Goal: Information Seeking & Learning: Understand process/instructions

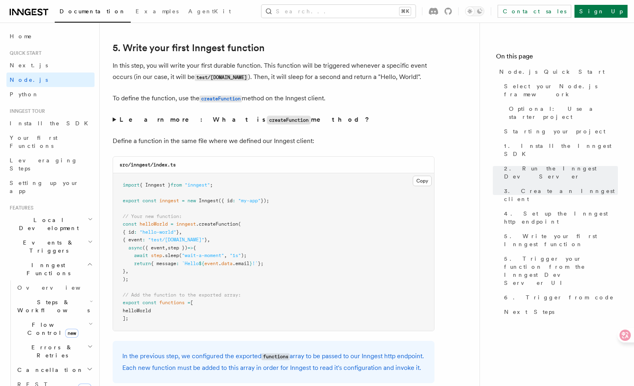
scroll to position [1511, 0]
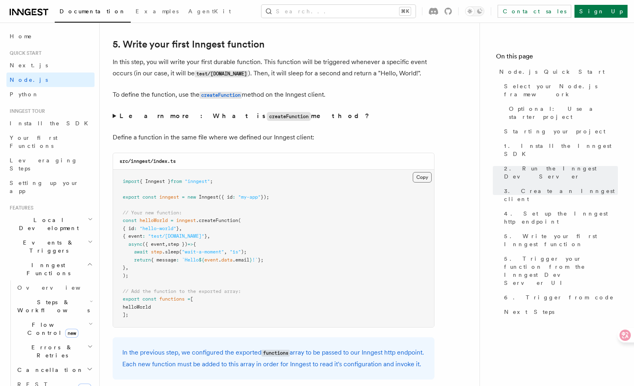
click at [427, 178] on button "Copy Copied" at bounding box center [422, 177] width 19 height 10
click at [261, 200] on span ""my-app"" at bounding box center [249, 197] width 23 height 6
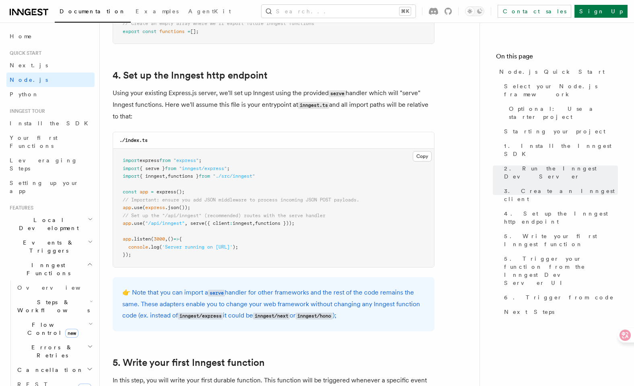
scroll to position [1172, 0]
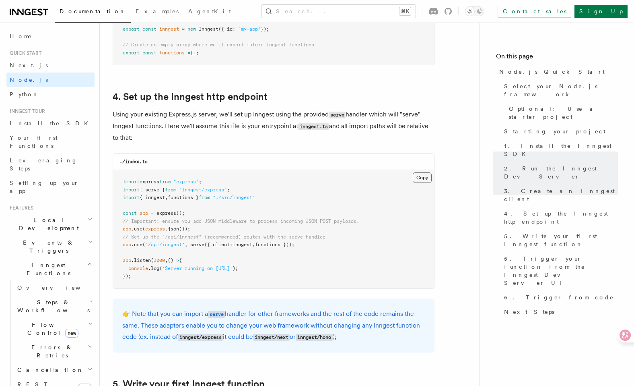
click at [427, 181] on button "Copy Copied" at bounding box center [422, 177] width 19 height 10
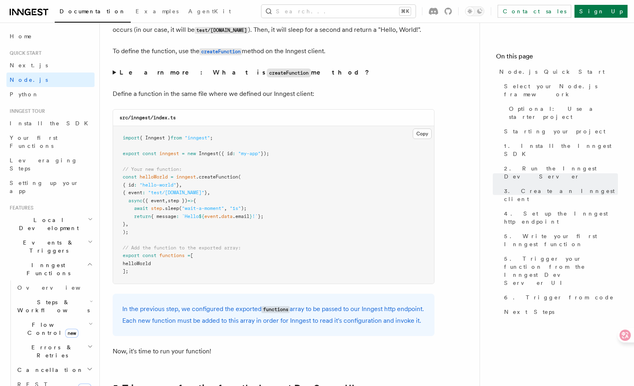
scroll to position [1584, 0]
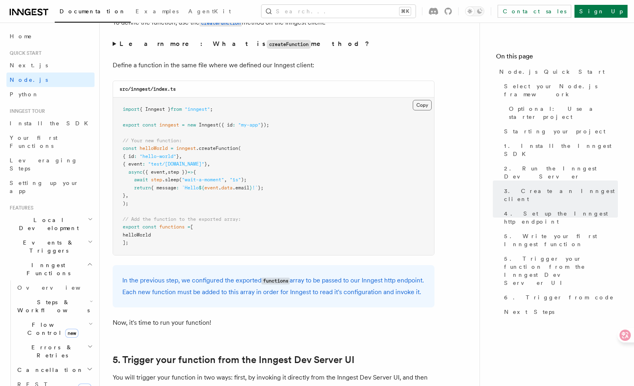
click at [418, 105] on button "Copy Copied" at bounding box center [422, 105] width 19 height 10
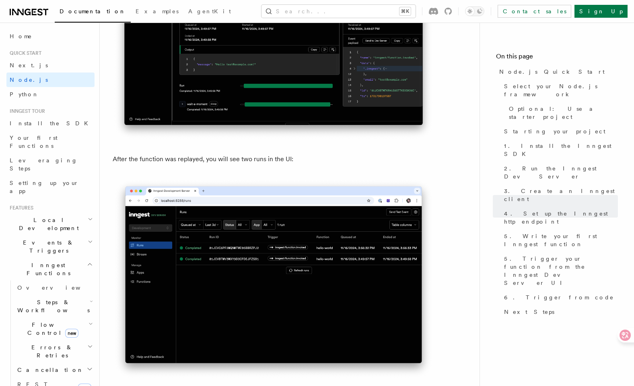
scroll to position [4113, 0]
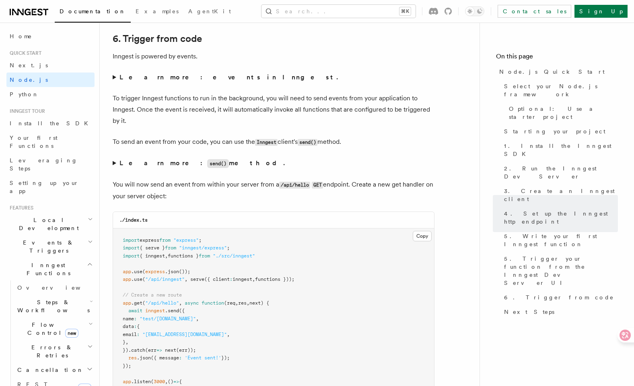
click at [113, 83] on summary "Learn more: events in Inngest." at bounding box center [274, 77] width 322 height 11
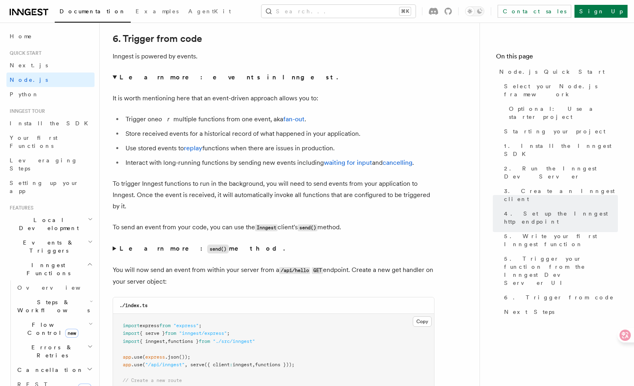
click at [114, 83] on summary "Learn more: events in Inngest." at bounding box center [274, 77] width 322 height 11
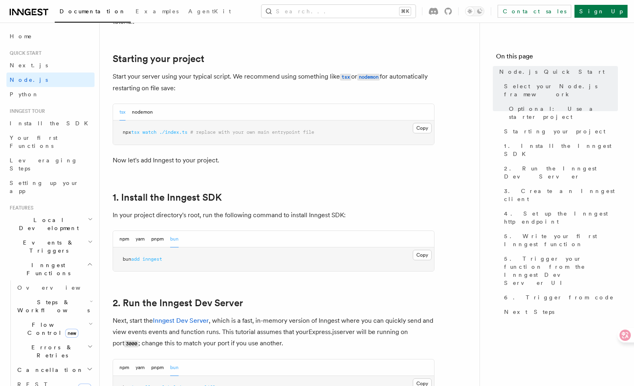
scroll to position [405, 0]
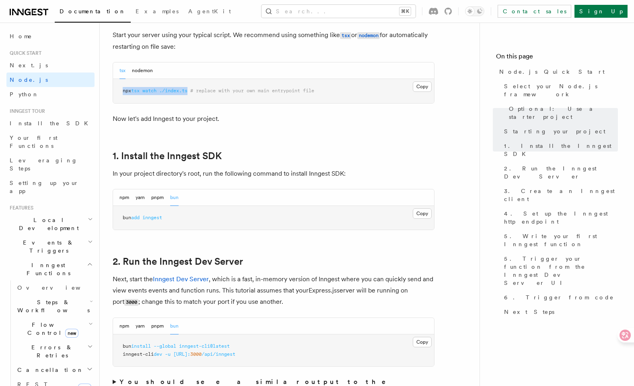
drag, startPoint x: 193, startPoint y: 91, endPoint x: 121, endPoint y: 91, distance: 71.7
click at [121, 91] on pre "npx tsx watch ./index.ts # replace with your own main entrypoint file" at bounding box center [273, 91] width 321 height 24
copy span "npx tsx watch ./index.ts"
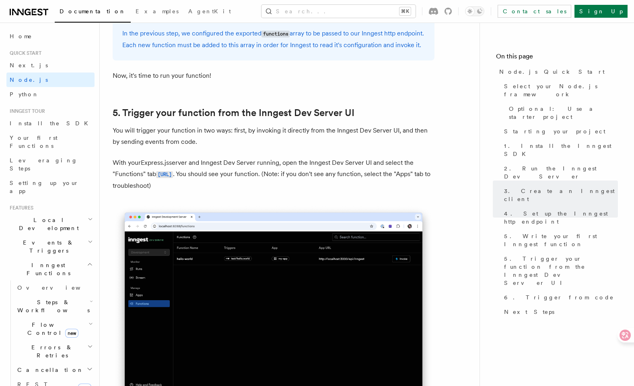
scroll to position [1831, 0]
click at [173, 178] on code "[URL]" at bounding box center [164, 174] width 17 height 7
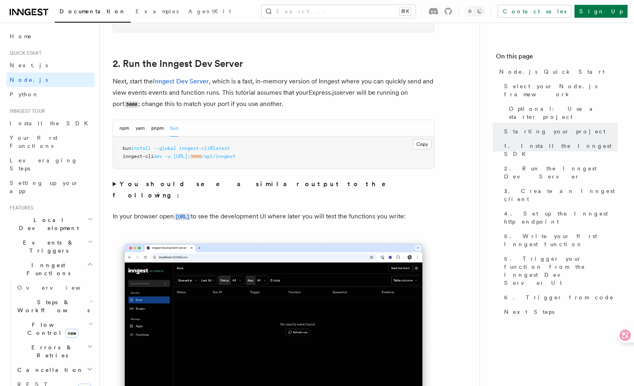
scroll to position [605, 0]
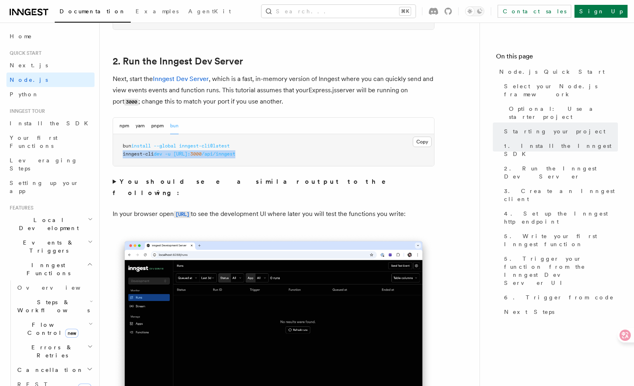
drag, startPoint x: 122, startPoint y: 153, endPoint x: 297, endPoint y: 160, distance: 174.4
click at [297, 160] on pre "bun install --global inngest-cli@latest inngest-cli dev -u [URL]: 3000 /api/inn…" at bounding box center [273, 150] width 321 height 32
copy span "inngest-cli dev -u [URL]: 3000 /api/inngest"
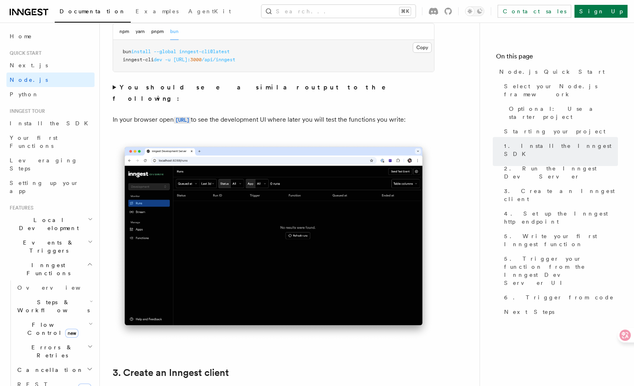
click at [347, 114] on p "In your browser open [URL] to see the development UI where later you will test …" at bounding box center [274, 120] width 322 height 12
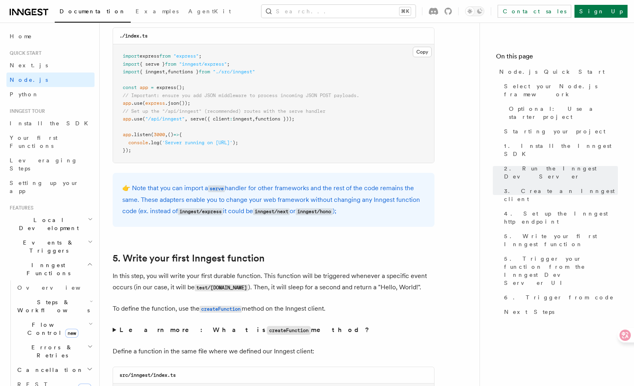
scroll to position [1290, 0]
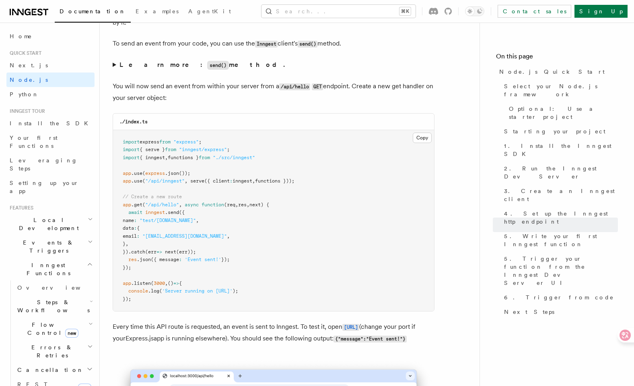
click at [368, 247] on pre "import express from "express" ; import { serve } from "inngest/express" ; impor…" at bounding box center [273, 220] width 321 height 181
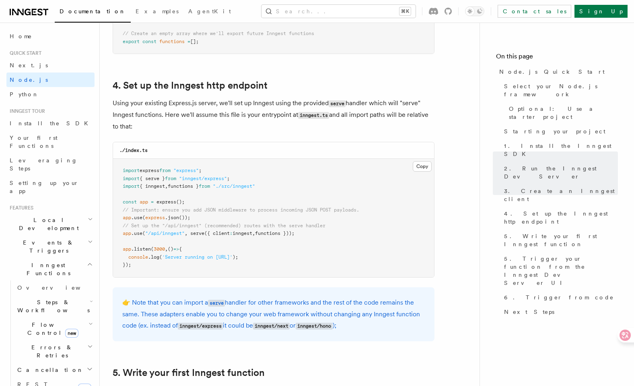
scroll to position [1182, 0]
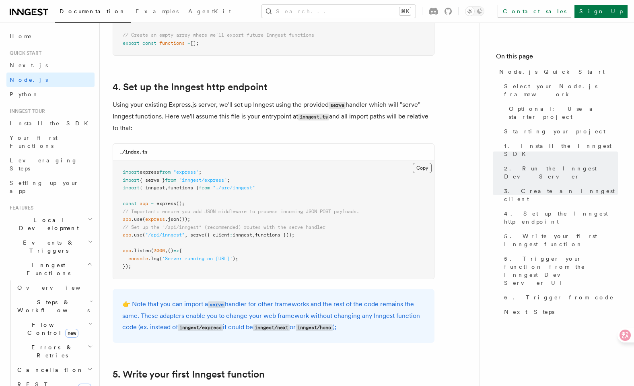
click at [427, 166] on button "Copy Copied" at bounding box center [422, 168] width 19 height 10
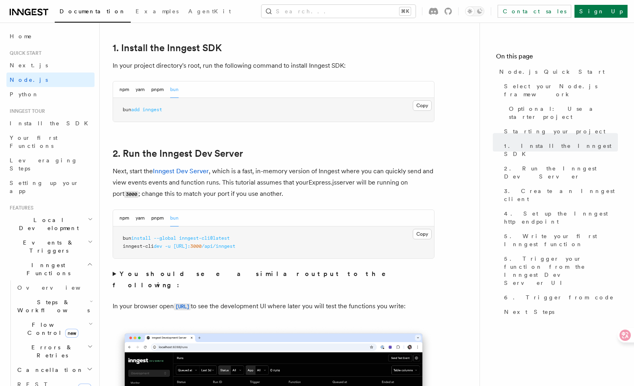
scroll to position [448, 0]
